Goal: Task Accomplishment & Management: Understand process/instructions

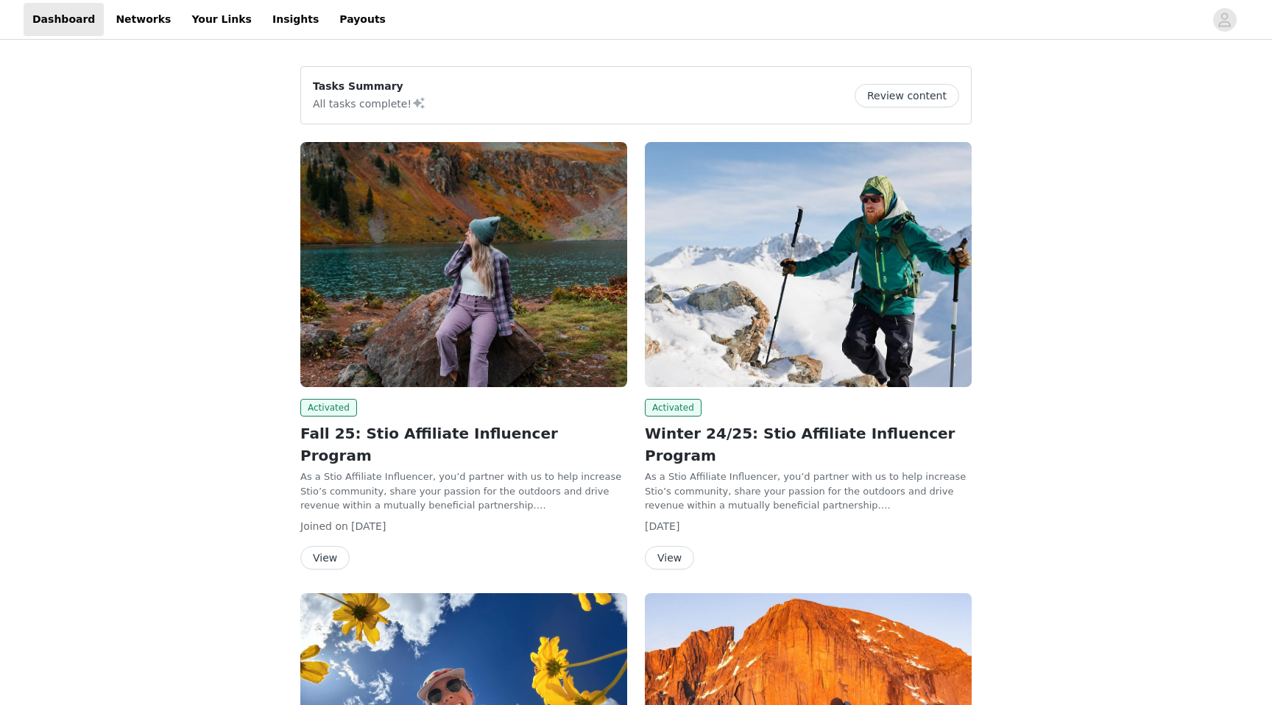
click at [329, 546] on button "View" at bounding box center [324, 558] width 49 height 24
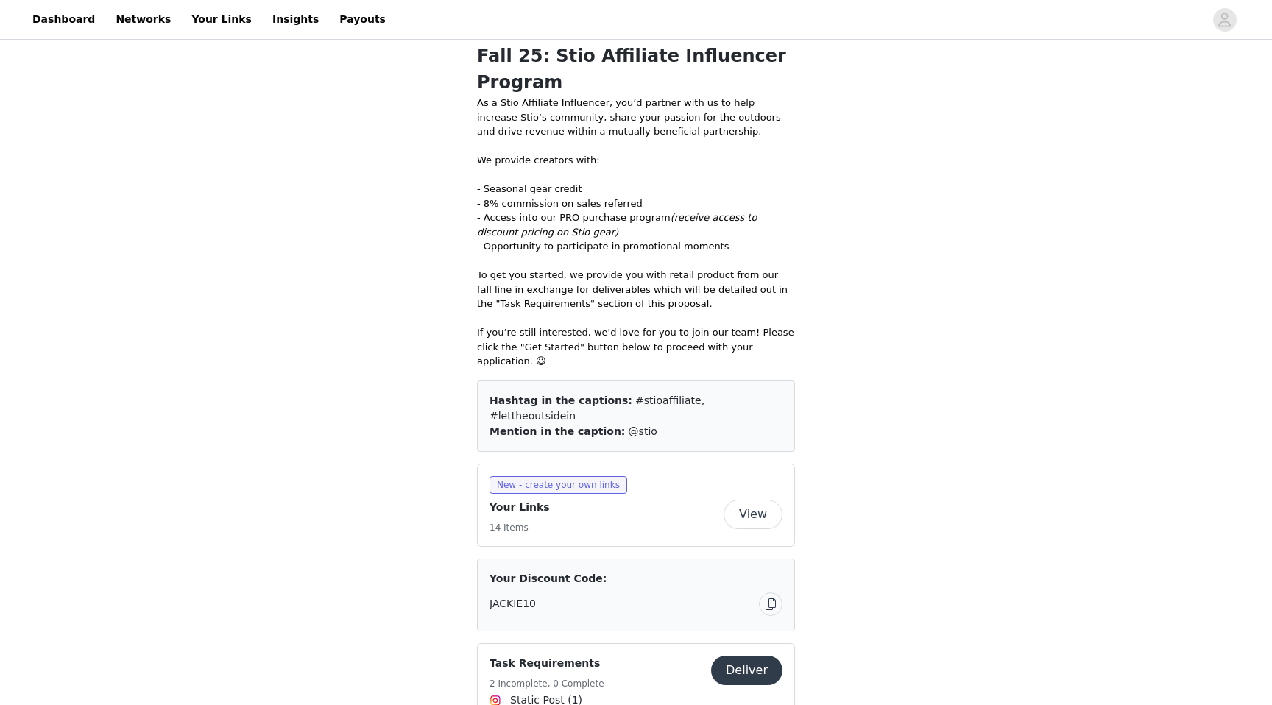
scroll to position [533, 0]
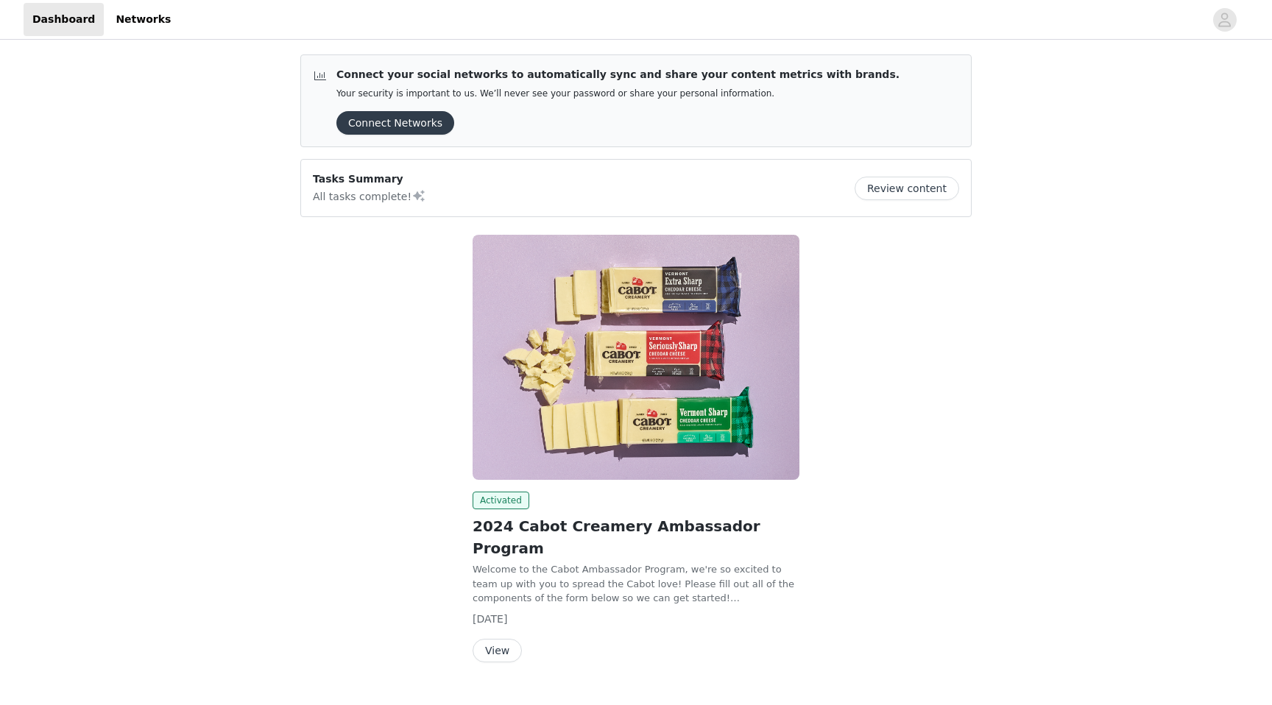
scroll to position [9, 0]
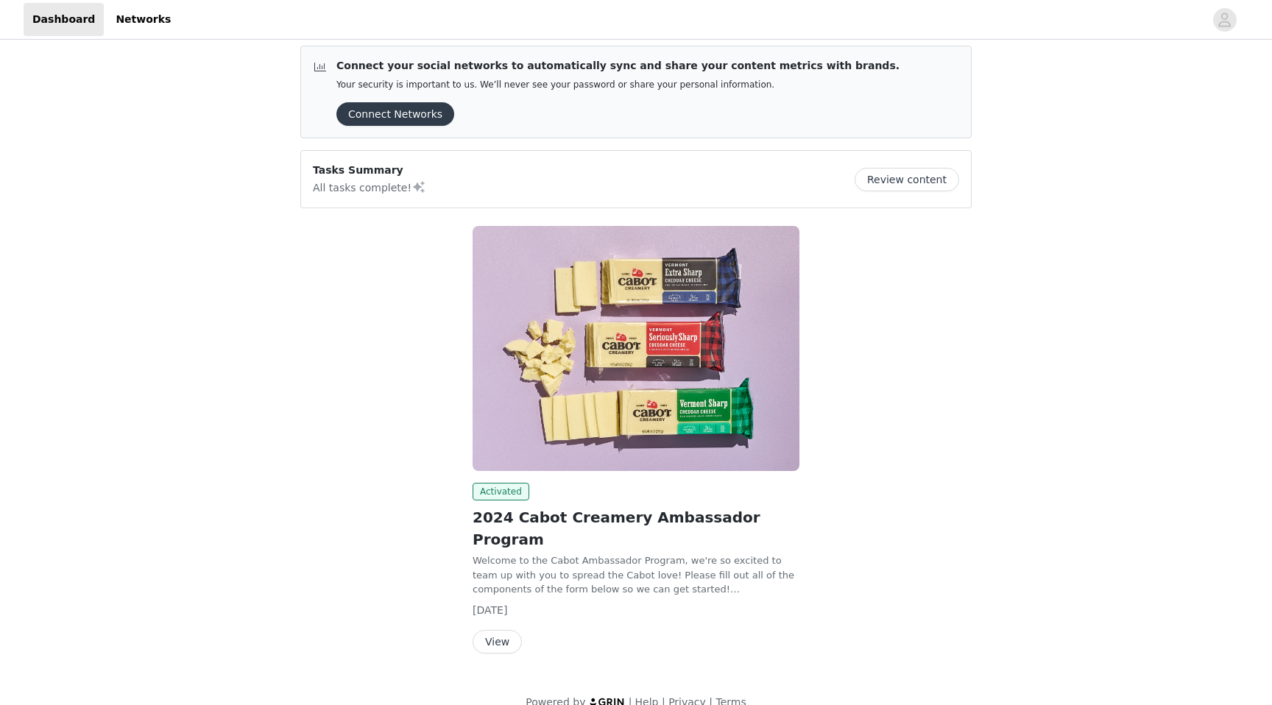
click at [498, 630] on button "View" at bounding box center [497, 642] width 49 height 24
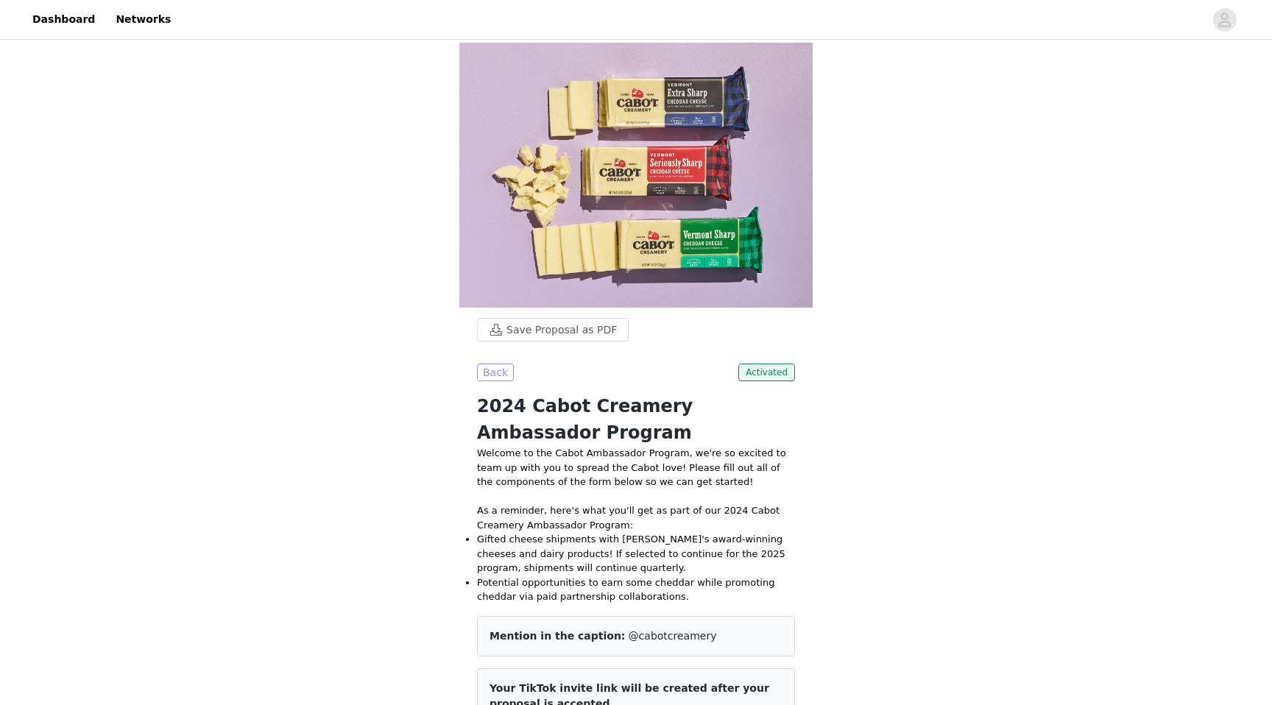
click at [498, 364] on button "Back" at bounding box center [495, 373] width 37 height 18
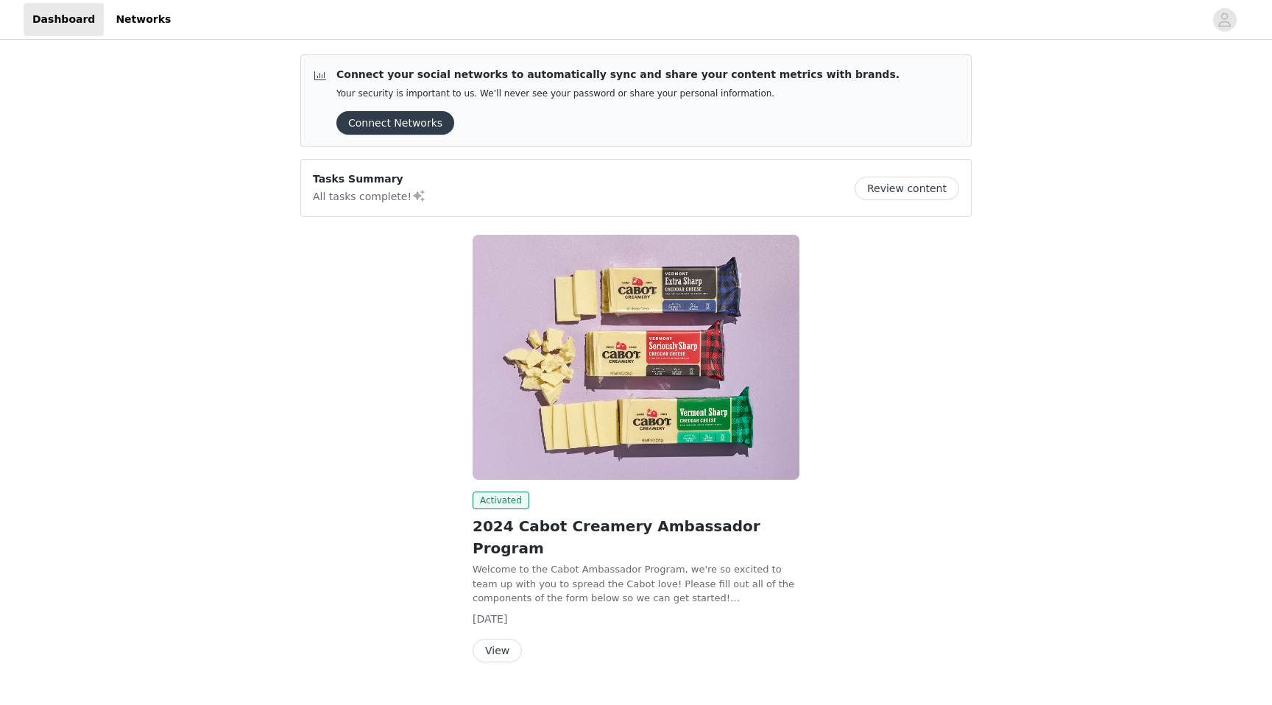
click at [902, 185] on button "Review content" at bounding box center [907, 189] width 105 height 24
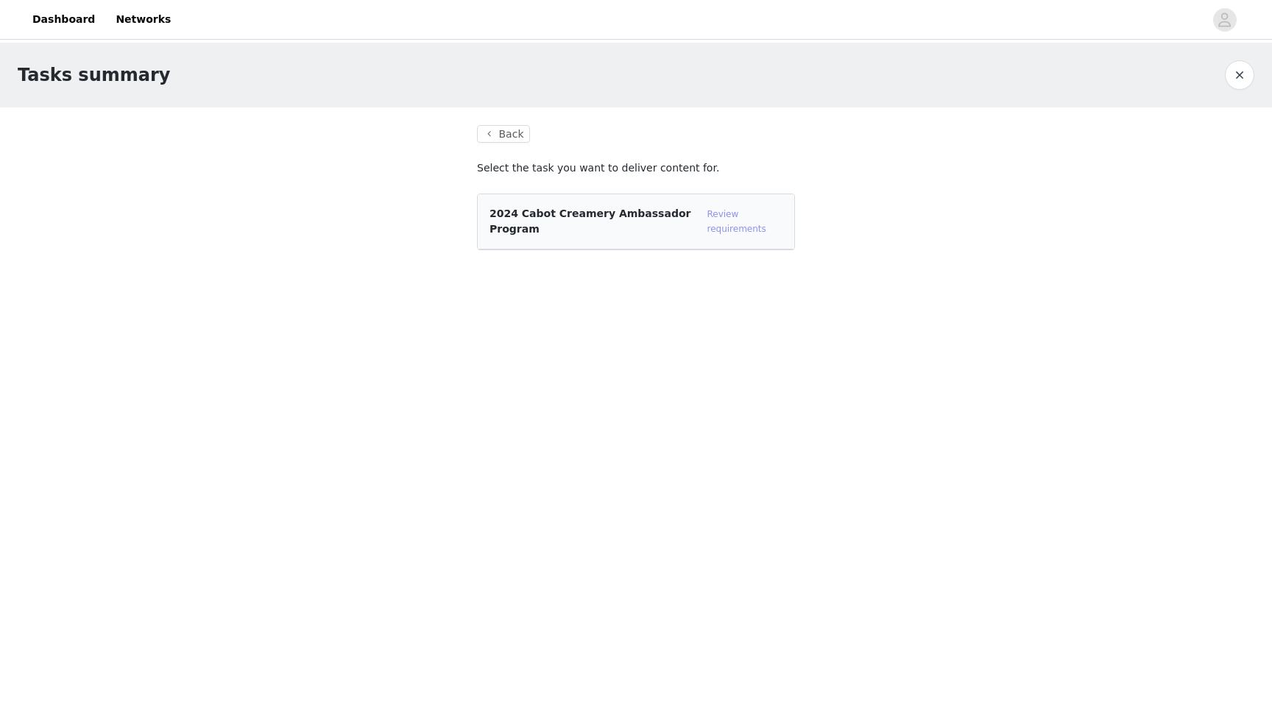
click at [717, 217] on link "Review requirements" at bounding box center [736, 221] width 59 height 25
